Goal: Information Seeking & Learning: Check status

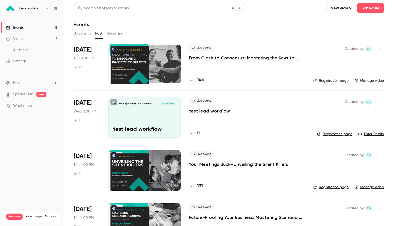
click at [84, 34] on button "Upcoming" at bounding box center [83, 33] width 18 height 8
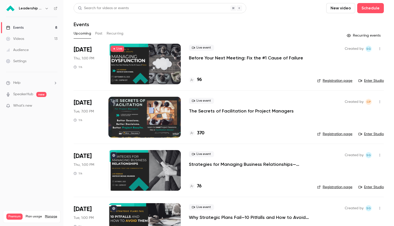
click at [279, 59] on p "Before Your Next Meeting: Fix the #1 Cause of Failure" at bounding box center [246, 58] width 114 height 6
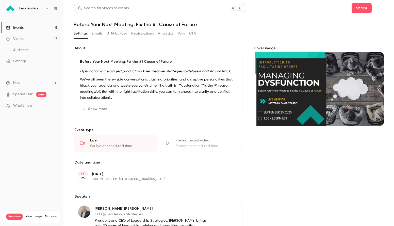
click at [166, 33] on button "Analytics" at bounding box center [166, 33] width 16 height 8
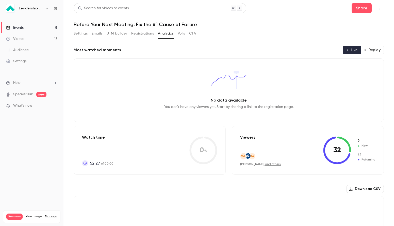
click at [379, 7] on icon "button" at bounding box center [379, 8] width 1 height 3
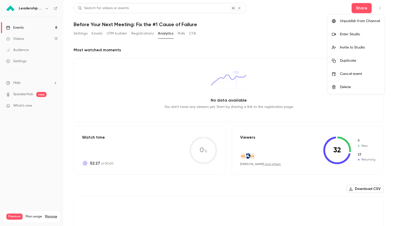
click at [334, 9] on div at bounding box center [197, 113] width 394 height 226
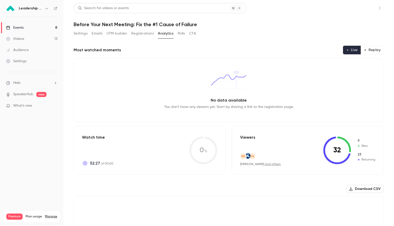
click at [361, 8] on button "Share" at bounding box center [361, 8] width 20 height 10
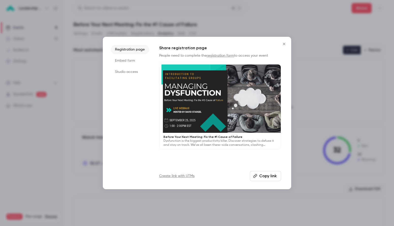
click at [181, 109] on div at bounding box center [219, 98] width 121 height 68
